Goal: Information Seeking & Learning: Understand process/instructions

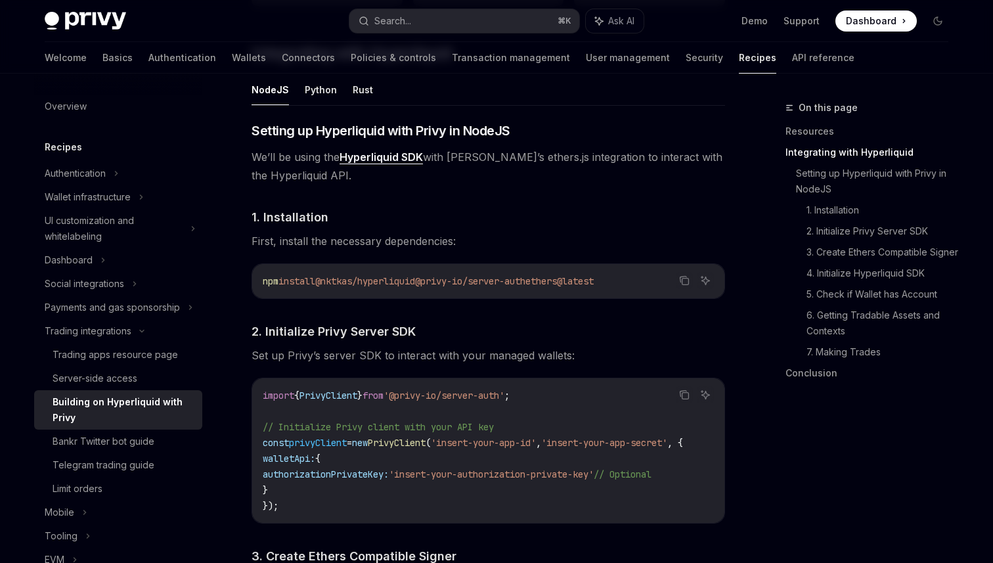
scroll to position [0, 3]
drag, startPoint x: 630, startPoint y: 282, endPoint x: 244, endPoint y: 123, distance: 416.7
click at [288, 183] on span "We’ll be using the Hyperliquid SDK with [PERSON_NAME]’s ethers.js integration t…" at bounding box center [488, 166] width 473 height 37
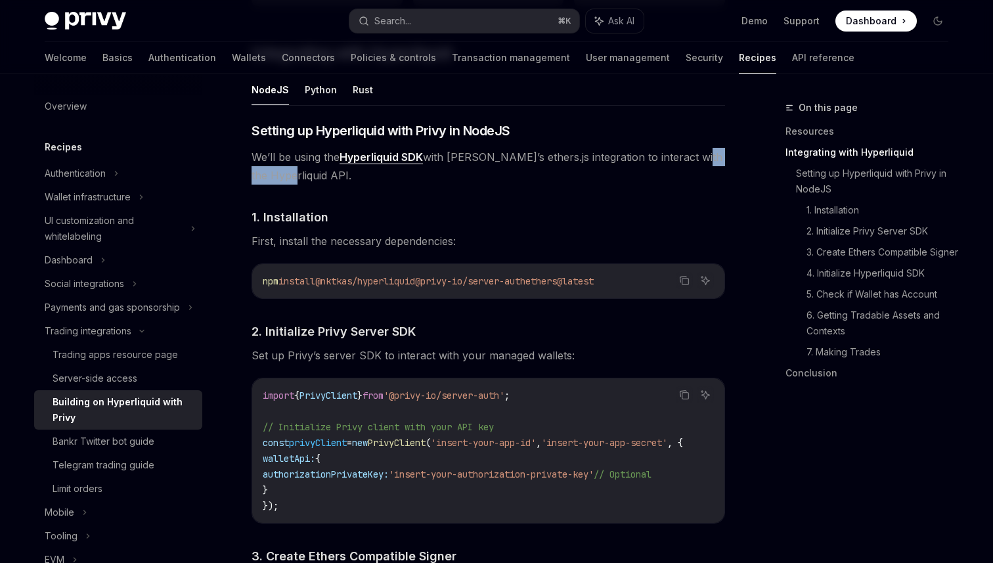
click at [288, 183] on span "We’ll be using the Hyperliquid SDK with [PERSON_NAME]’s ethers.js integration t…" at bounding box center [488, 166] width 473 height 37
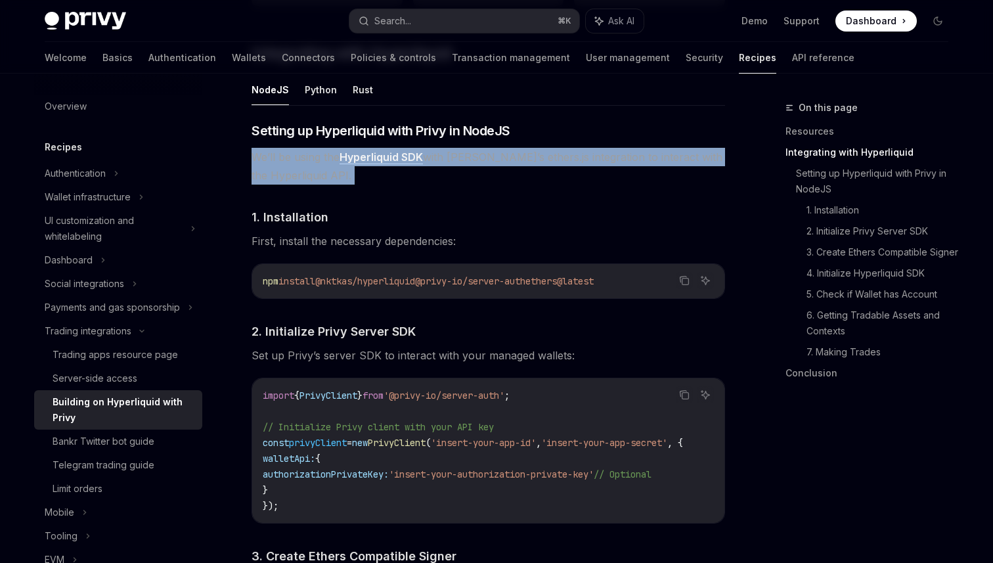
click at [288, 183] on span "We’ll be using the Hyperliquid SDK with [PERSON_NAME]’s ethers.js integration t…" at bounding box center [488, 166] width 473 height 37
click at [302, 219] on span "1. Installation" at bounding box center [290, 217] width 77 height 18
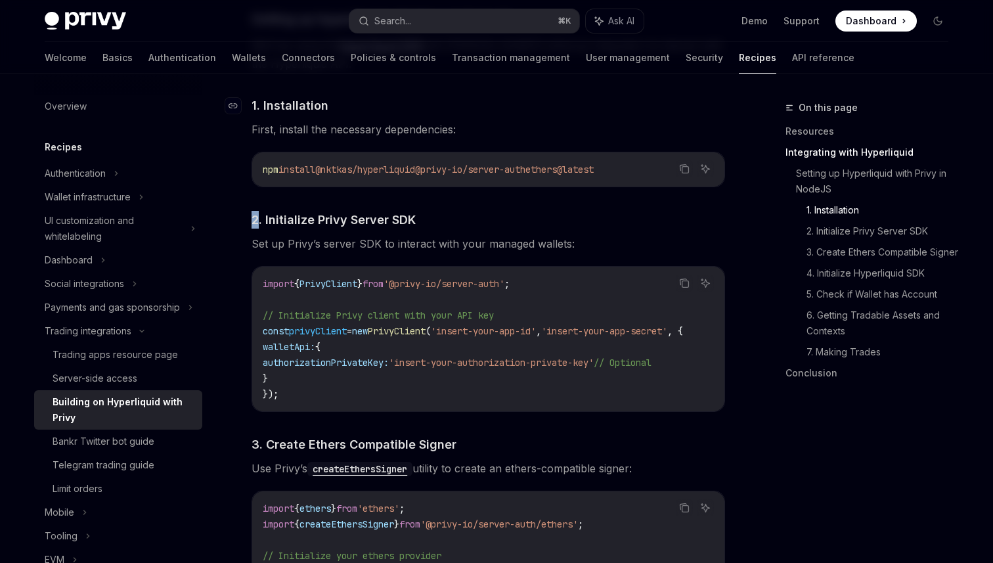
scroll to position [641, 0]
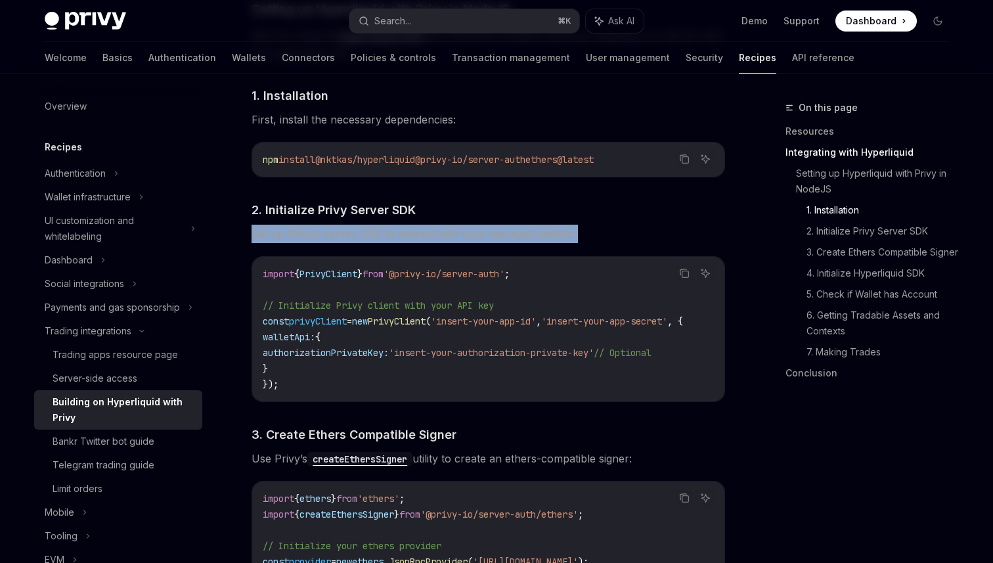
click at [321, 235] on span "Set up Privy’s server SDK to interact with your managed wallets:" at bounding box center [488, 234] width 473 height 18
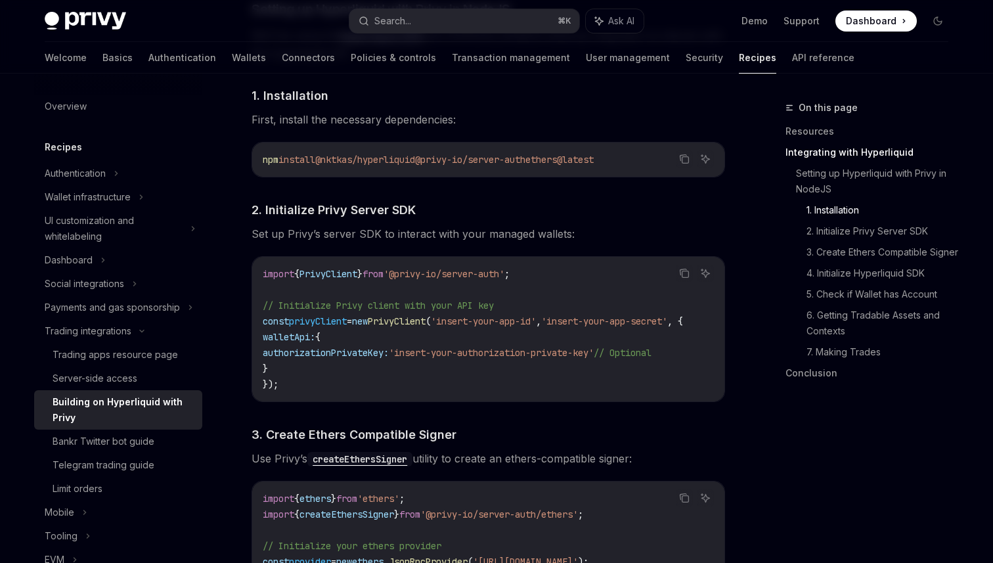
click at [321, 235] on span "Set up Privy’s server SDK to interact with your managed wallets:" at bounding box center [488, 234] width 473 height 18
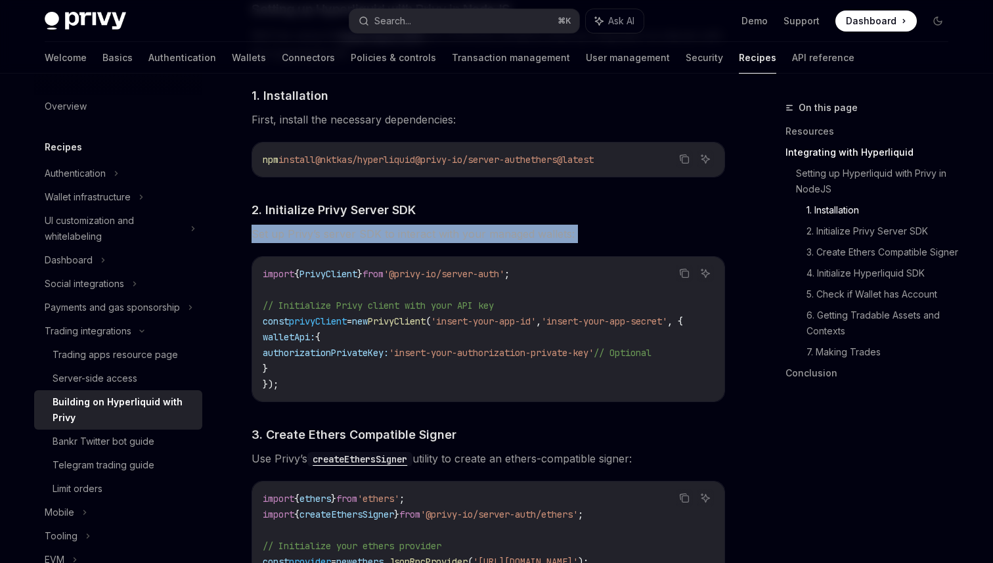
click at [321, 235] on span "Set up Privy’s server SDK to interact with your managed wallets:" at bounding box center [488, 234] width 473 height 18
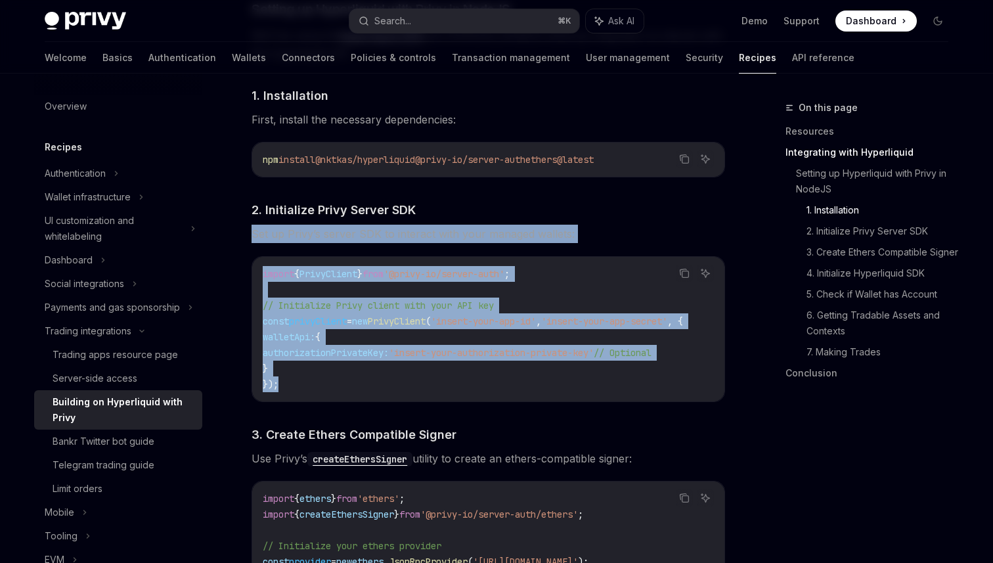
scroll to position [0, 0]
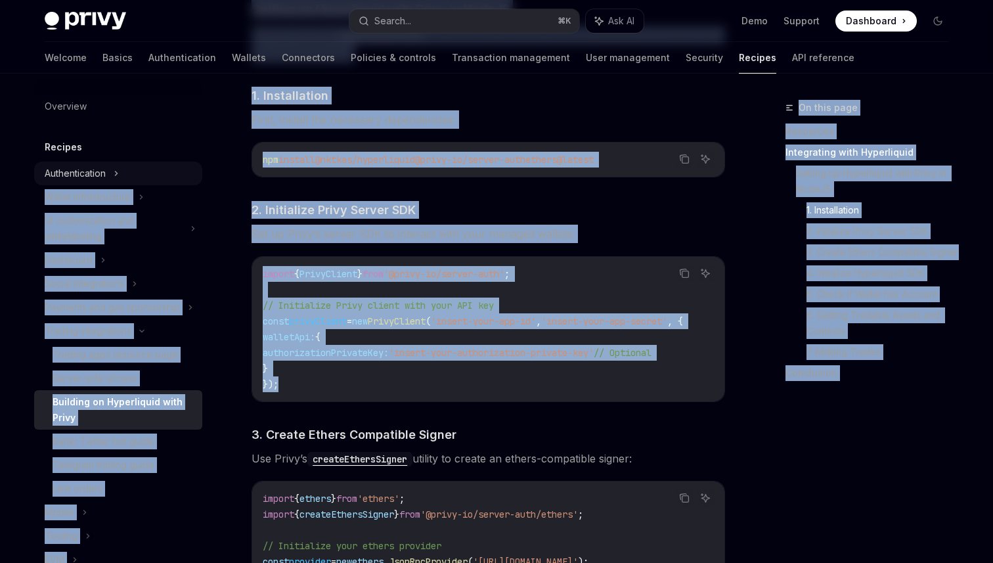
drag, startPoint x: 358, startPoint y: 384, endPoint x: 198, endPoint y: 164, distance: 271.8
click at [299, 217] on span "2. Initialize Privy Server SDK" at bounding box center [334, 210] width 164 height 18
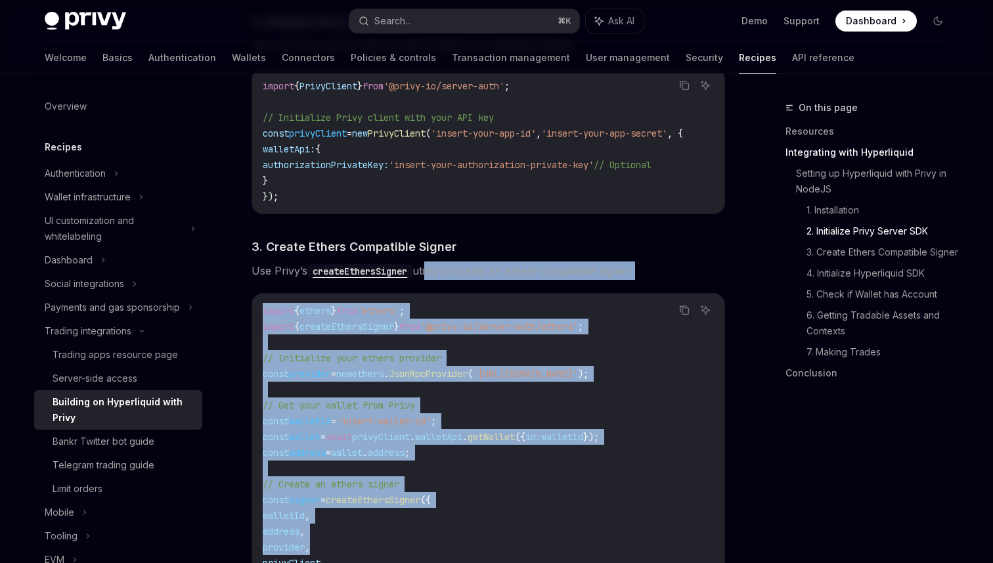
scroll to position [917, 0]
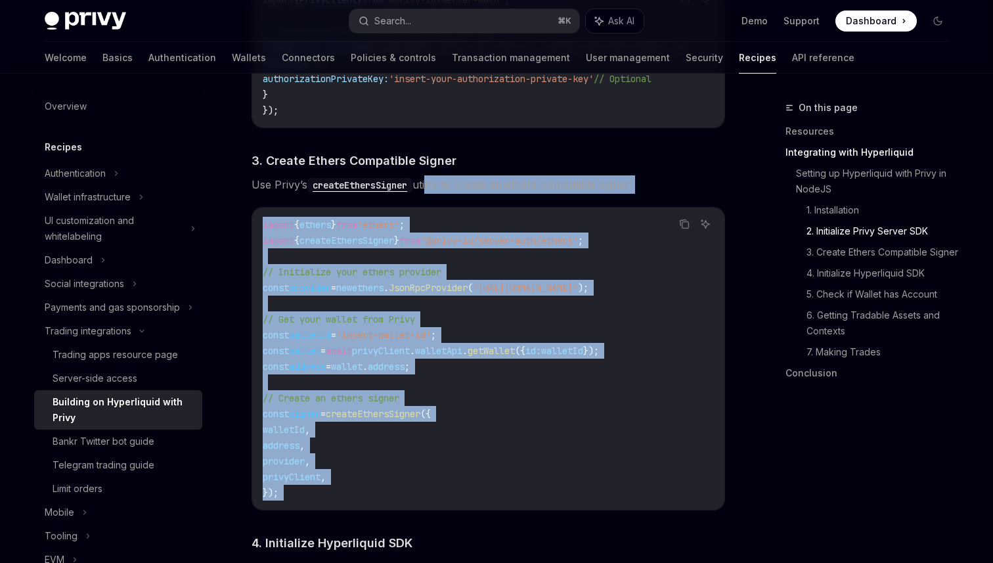
drag, startPoint x: 431, startPoint y: 362, endPoint x: 682, endPoint y: 561, distance: 320.2
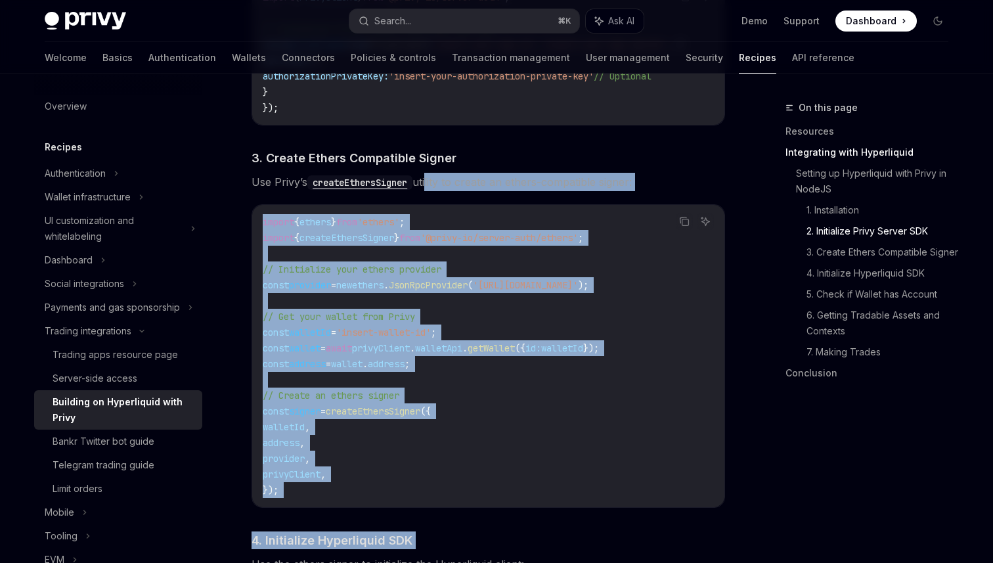
click at [480, 482] on code "import { ethers } from 'ethers' ; import { createEthersSigner } from '@privy-io…" at bounding box center [488, 356] width 451 height 284
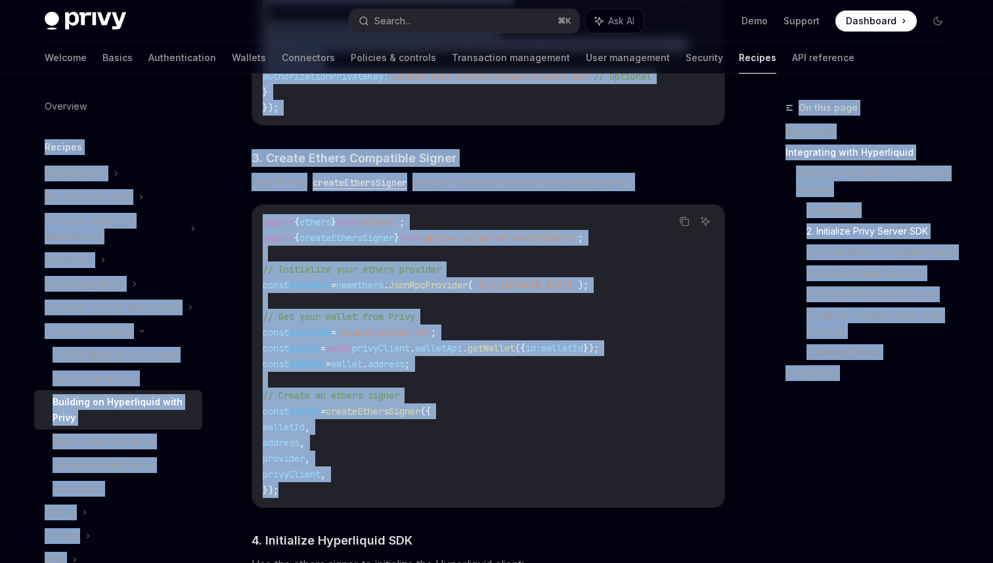
drag, startPoint x: 447, startPoint y: 508, endPoint x: 216, endPoint y: 135, distance: 438.5
click at [521, 361] on code "import { ethers } from 'ethers' ; import { createEthersSigner } from '@privy-io…" at bounding box center [488, 356] width 451 height 284
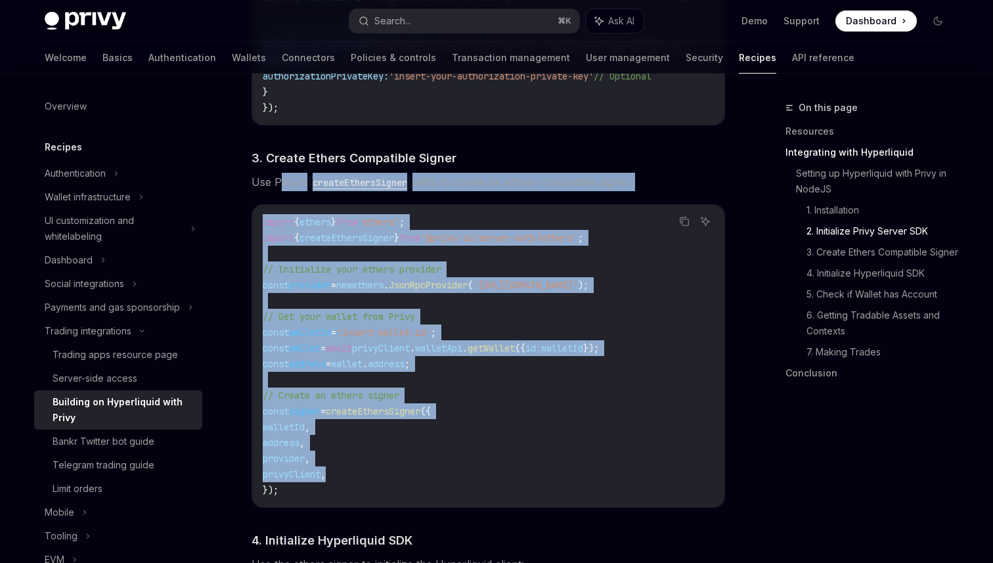
drag, startPoint x: 504, startPoint y: 477, endPoint x: 279, endPoint y: 189, distance: 364.9
click at [822, 467] on div "On this page Resources Integrating with Hyperliquid Setting up Hyperliquid with…" at bounding box center [859, 331] width 200 height 463
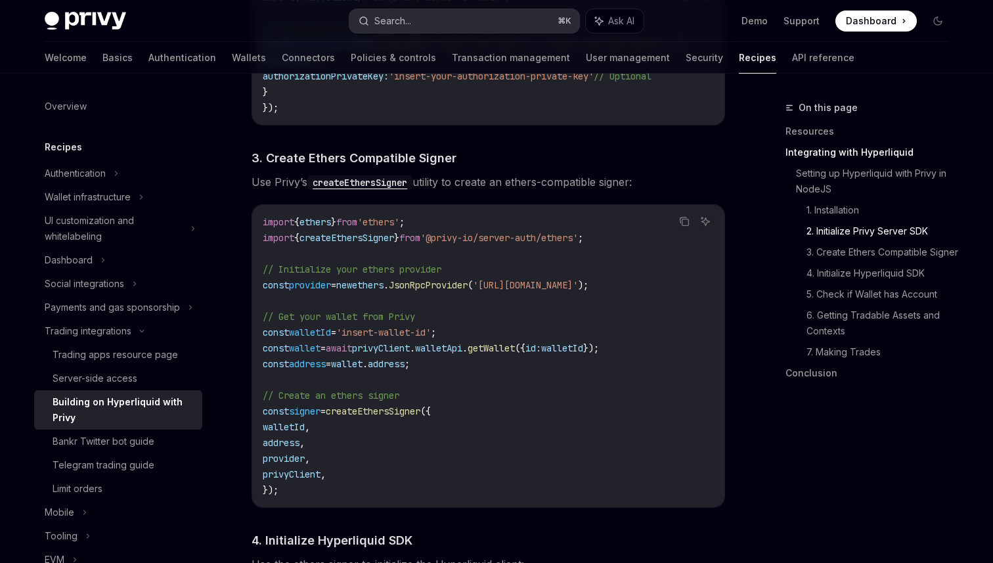
click at [507, 14] on button "Search... ⌘ K" at bounding box center [464, 21] width 230 height 24
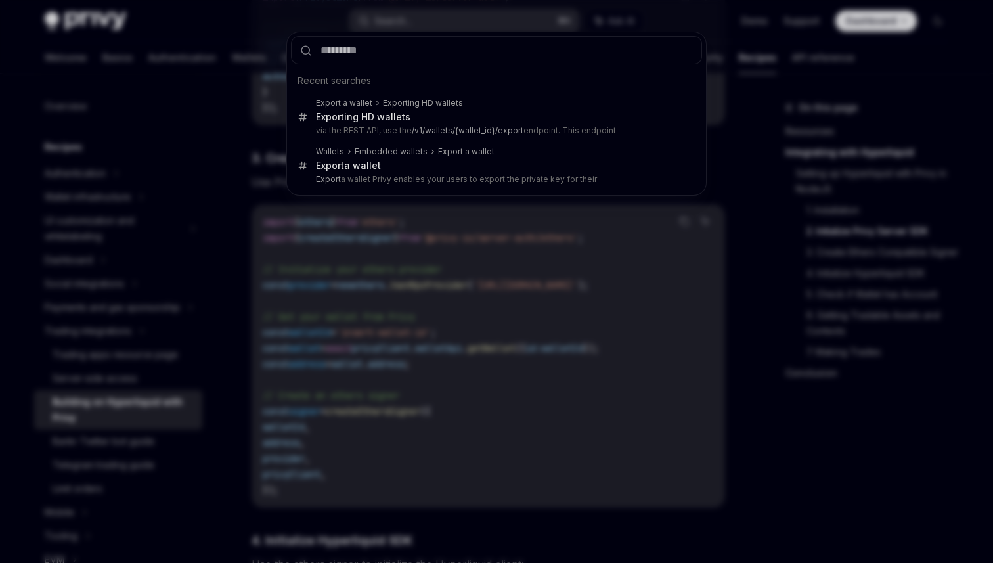
click at [737, 259] on div "Recent searches Export a wallet Exporting HD wallets Exporting HD wallets via t…" at bounding box center [496, 281] width 993 height 563
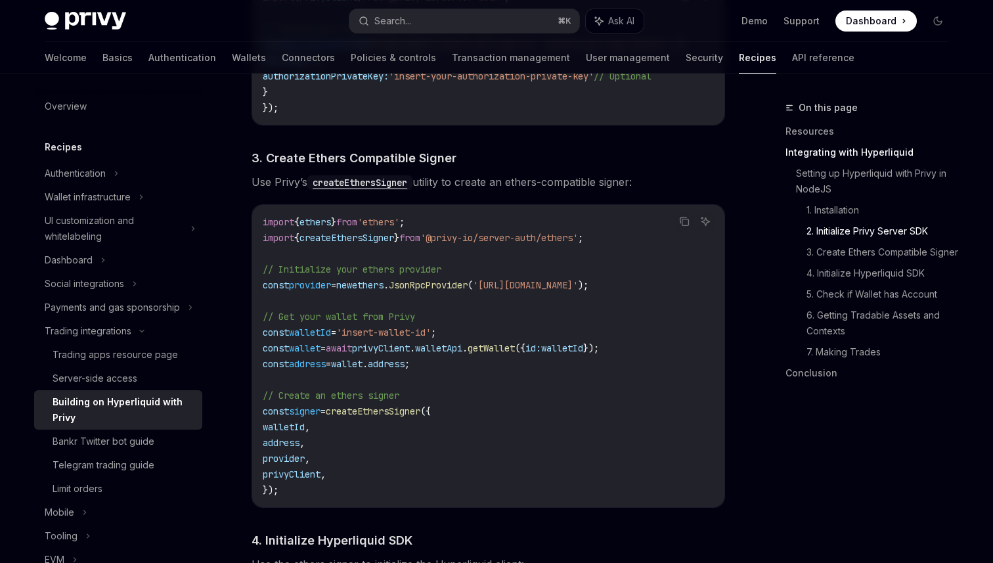
type textarea "*"
click at [516, 18] on button "Search... ⌘ K" at bounding box center [464, 21] width 230 height 24
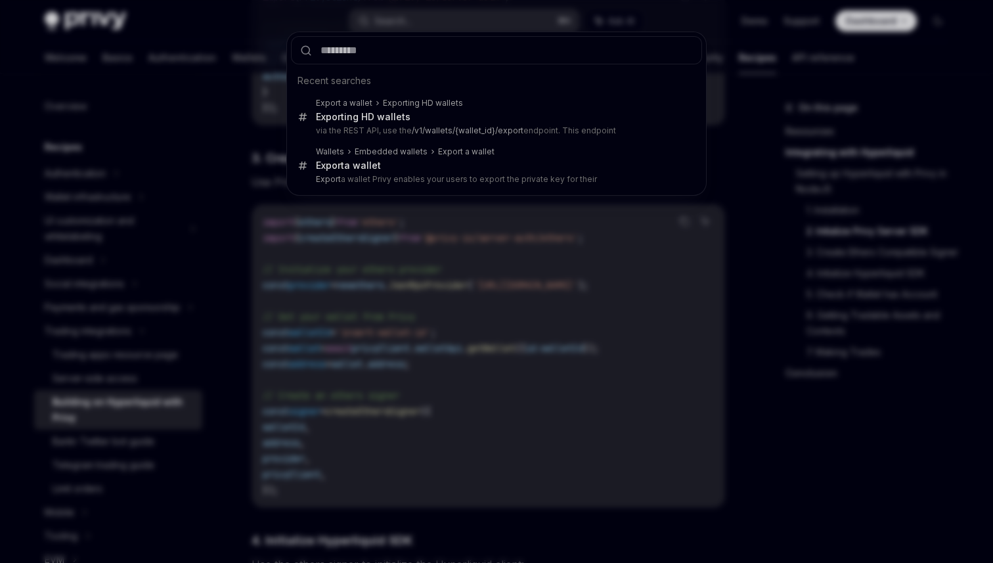
click at [780, 144] on div "Recent searches Export a wallet Exporting HD wallets Exporting HD wallets via t…" at bounding box center [496, 281] width 993 height 563
